Goal: Transaction & Acquisition: Download file/media

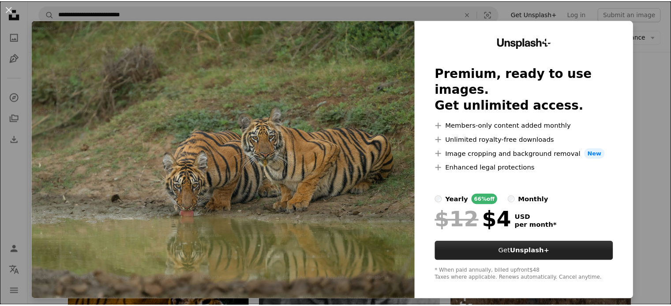
scroll to position [3, 0]
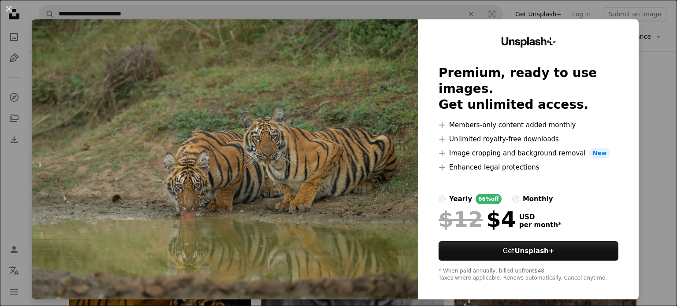
click at [5, 8] on button "An X shape" at bounding box center [9, 9] width 11 height 11
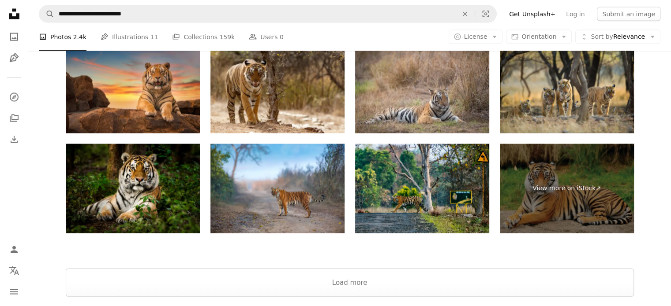
scroll to position [1722, 0]
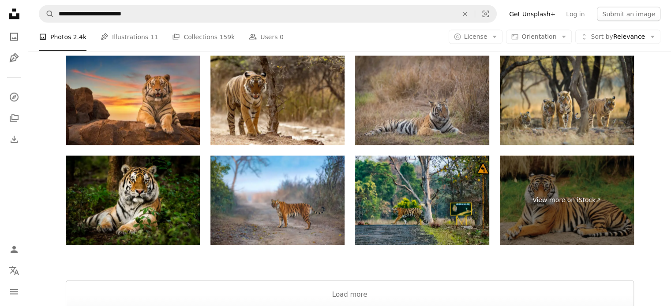
click at [421, 114] on img at bounding box center [422, 101] width 134 height 90
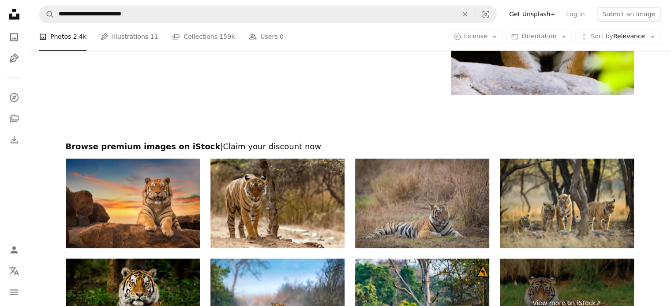
scroll to position [1825, 0]
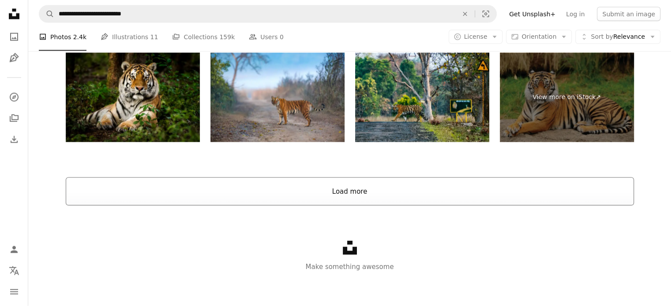
click at [343, 196] on button "Load more" at bounding box center [350, 192] width 568 height 28
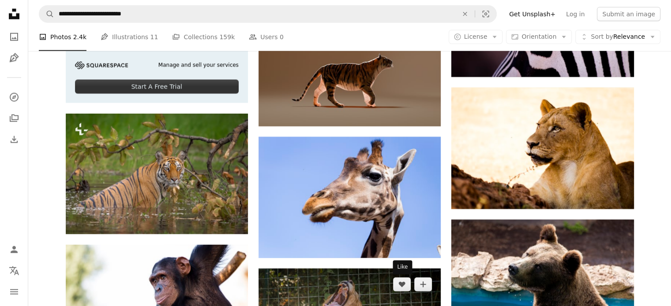
scroll to position [2153, 0]
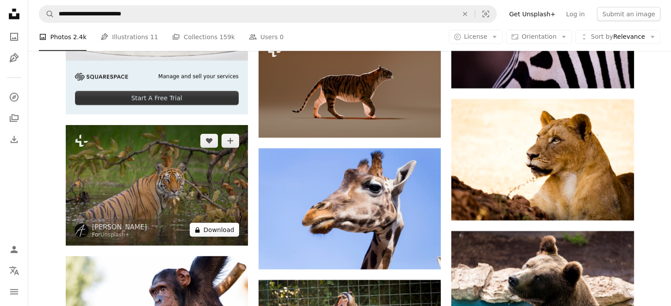
click at [224, 229] on button "A lock Download" at bounding box center [214, 230] width 49 height 14
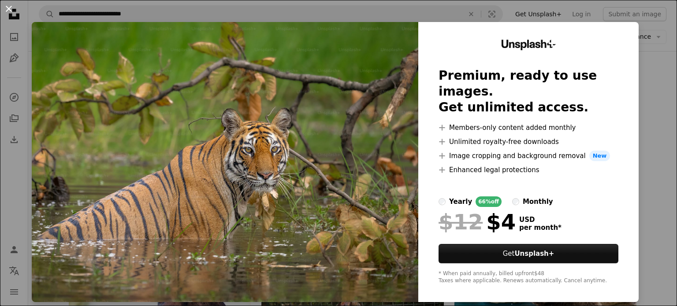
click at [6, 7] on button "An X shape" at bounding box center [9, 9] width 11 height 11
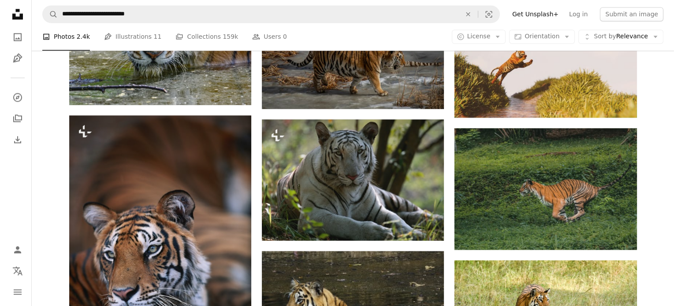
scroll to position [4828, 0]
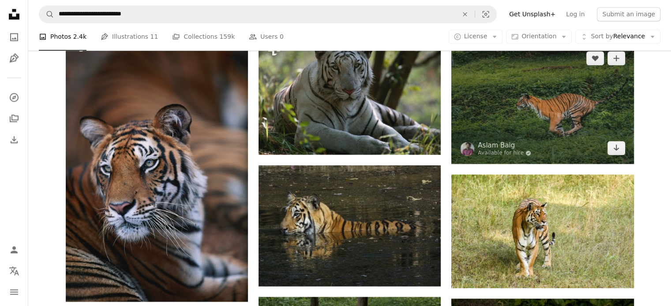
click at [549, 111] on img at bounding box center [542, 102] width 182 height 121
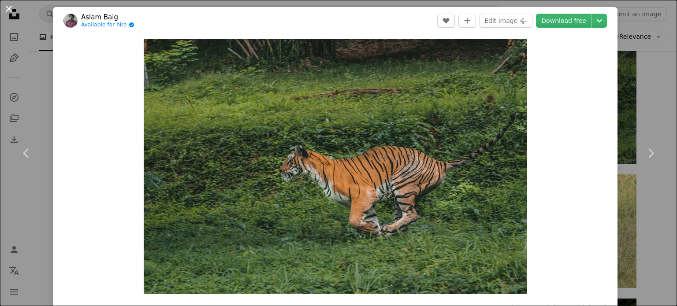
click at [4, 6] on button "An X shape" at bounding box center [9, 9] width 11 height 11
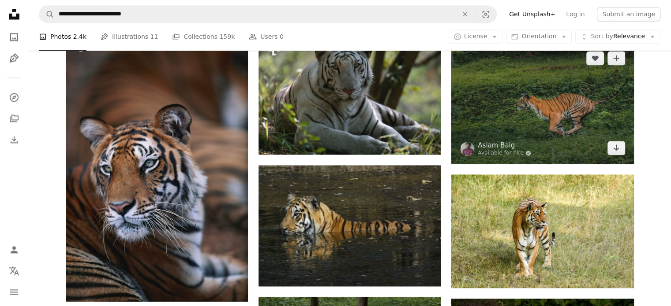
click at [548, 104] on img at bounding box center [542, 102] width 182 height 121
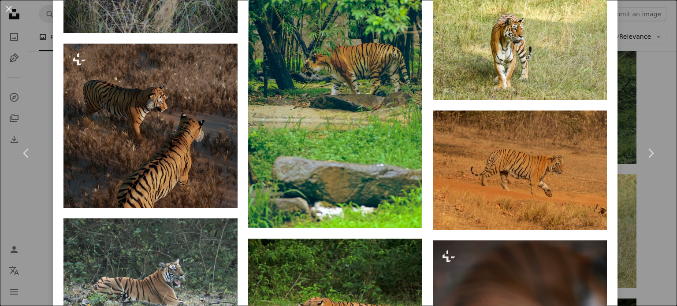
scroll to position [2778, 0]
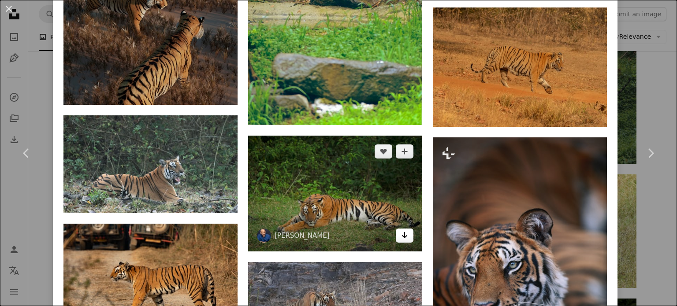
click at [401, 230] on icon "Arrow pointing down" at bounding box center [404, 235] width 7 height 11
